Goal: Task Accomplishment & Management: Complete application form

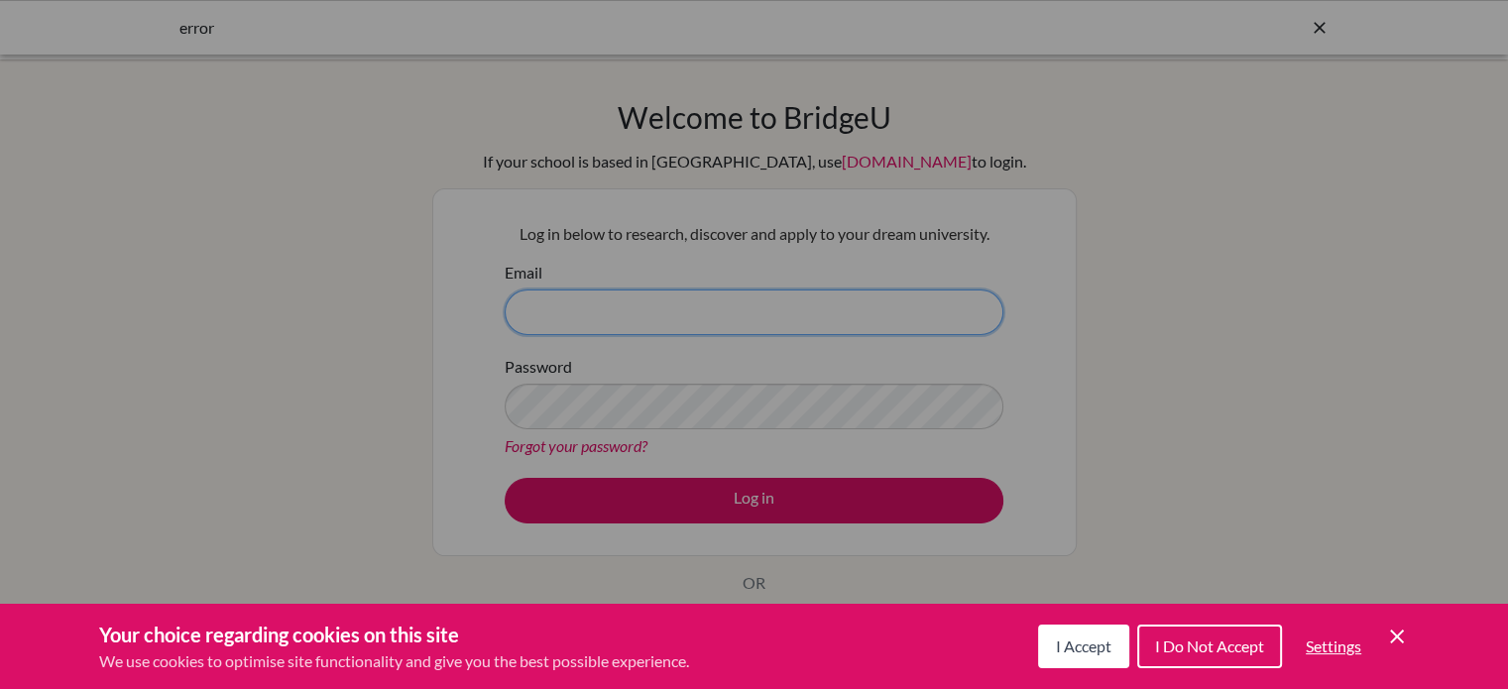
type input "nino.baslandze@bga.ge"
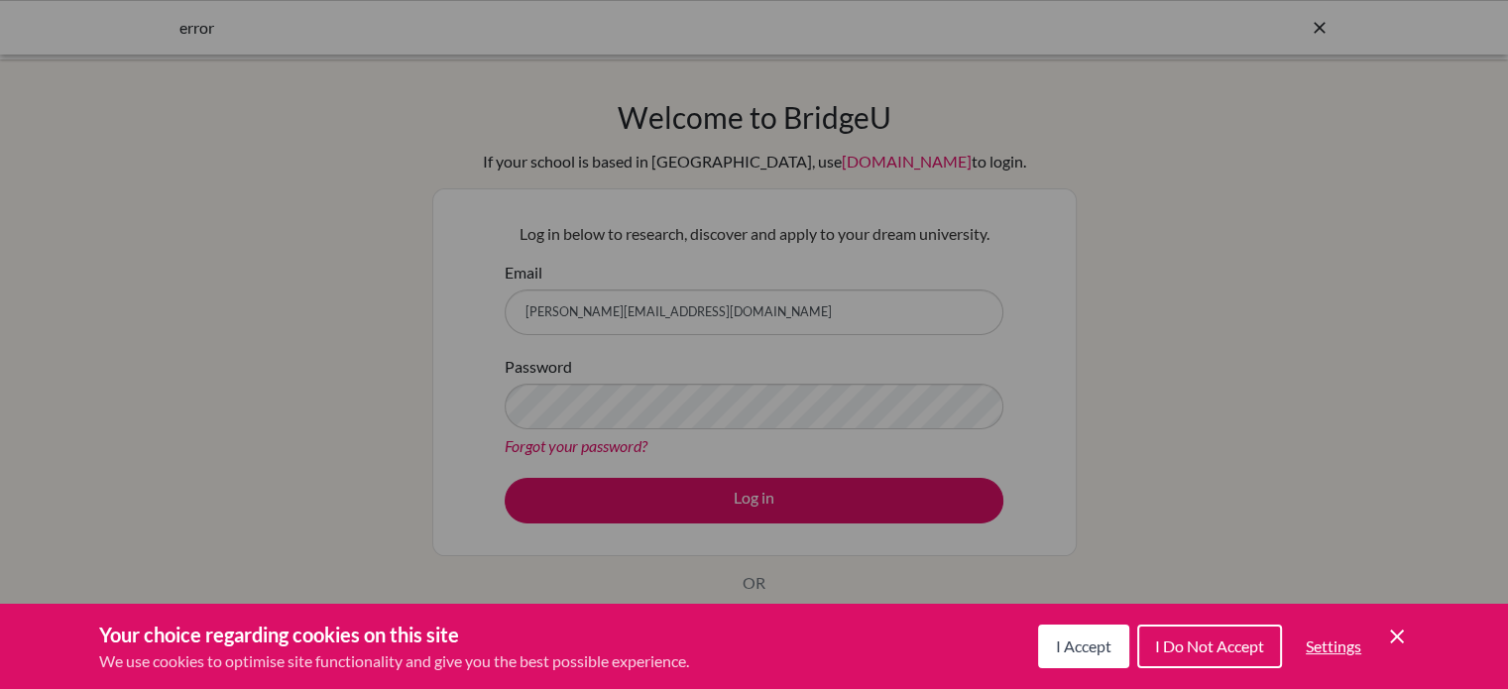
click at [1098, 650] on span "I Accept" at bounding box center [1084, 646] width 56 height 19
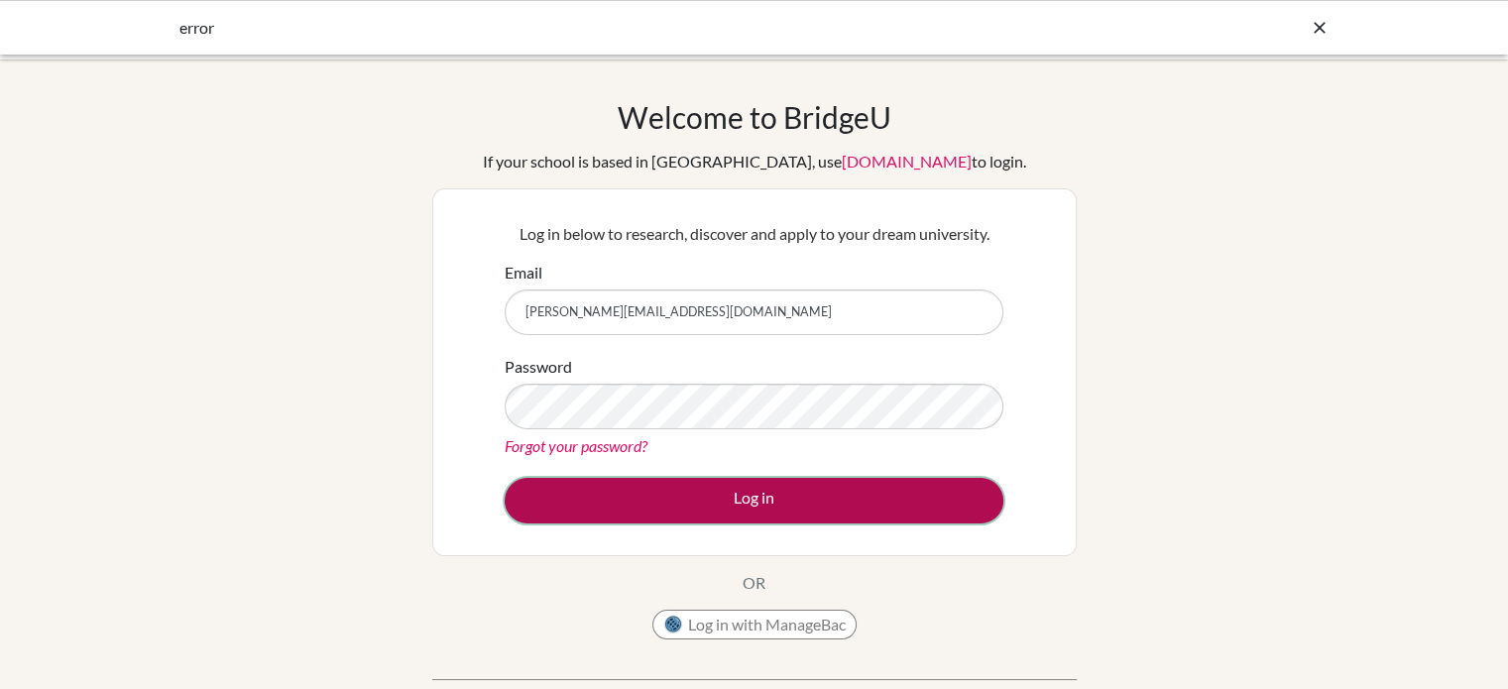
click at [784, 483] on button "Log in" at bounding box center [754, 501] width 499 height 46
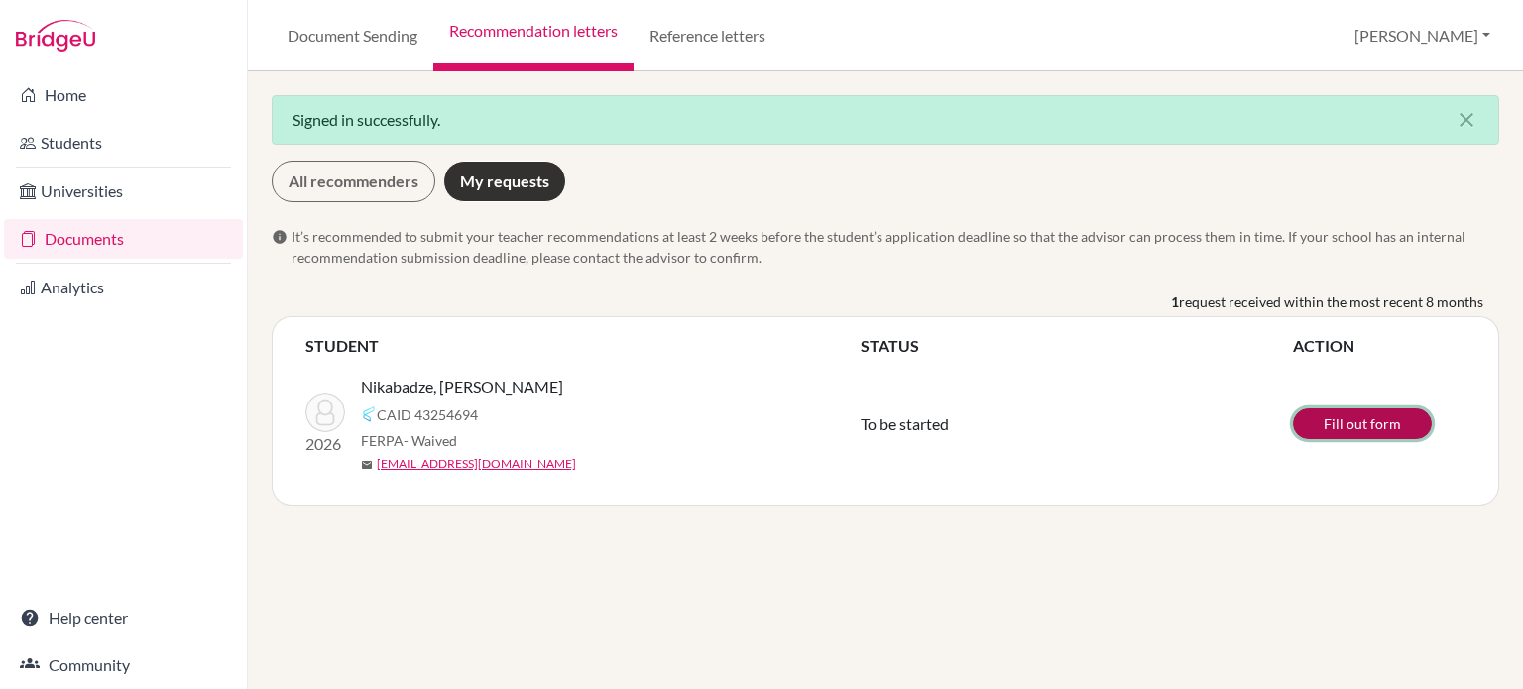
click at [1362, 418] on link "Fill out form" at bounding box center [1362, 424] width 139 height 31
